Goal: Task Accomplishment & Management: Complete application form

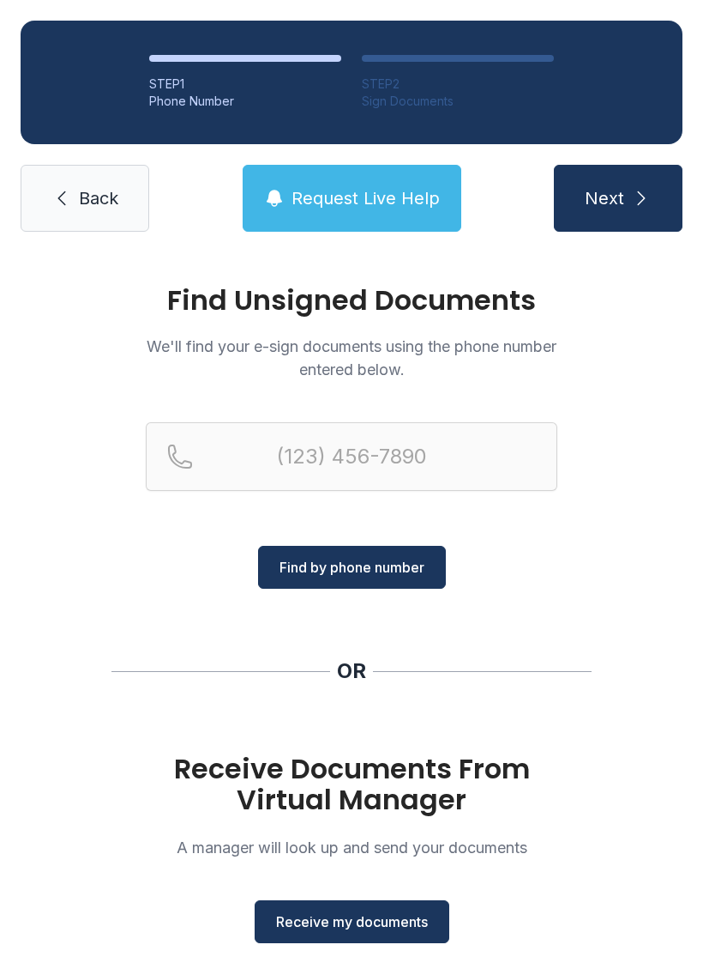
click at [89, 187] on span "Back" at bounding box center [98, 198] width 39 height 24
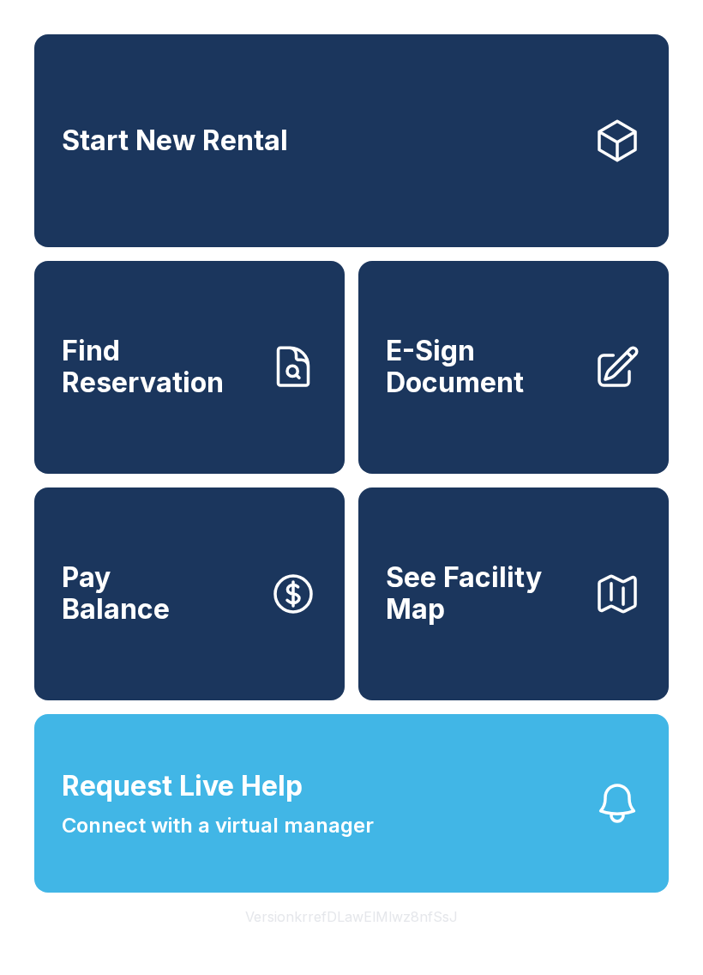
click at [551, 398] on span "E-Sign Document" at bounding box center [483, 366] width 194 height 63
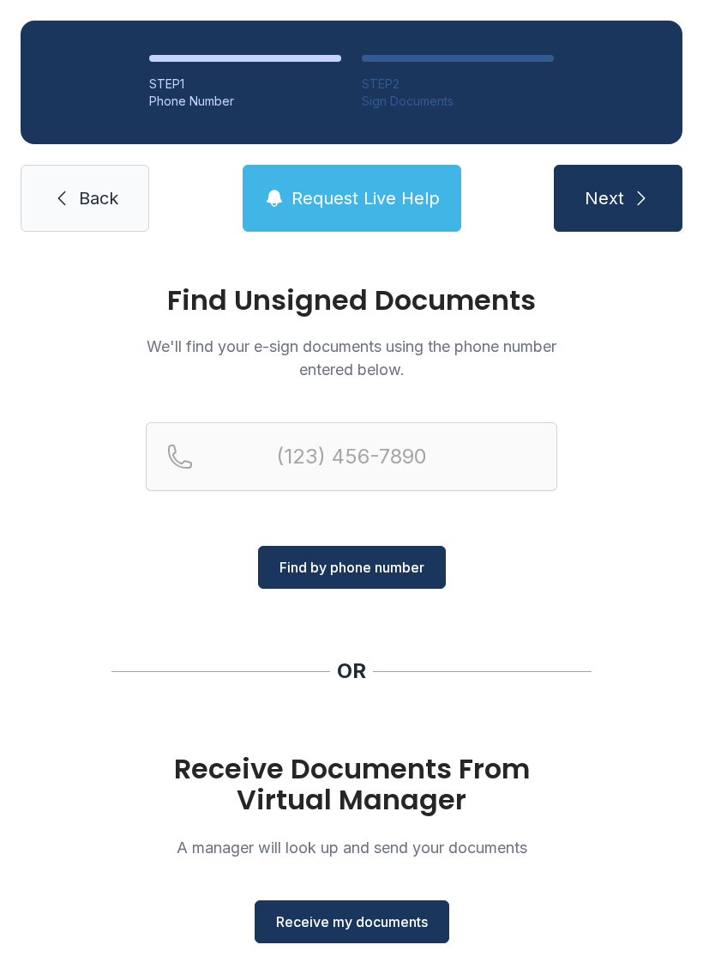
click at [370, 914] on span "Receive my documents" at bounding box center [352, 921] width 152 height 21
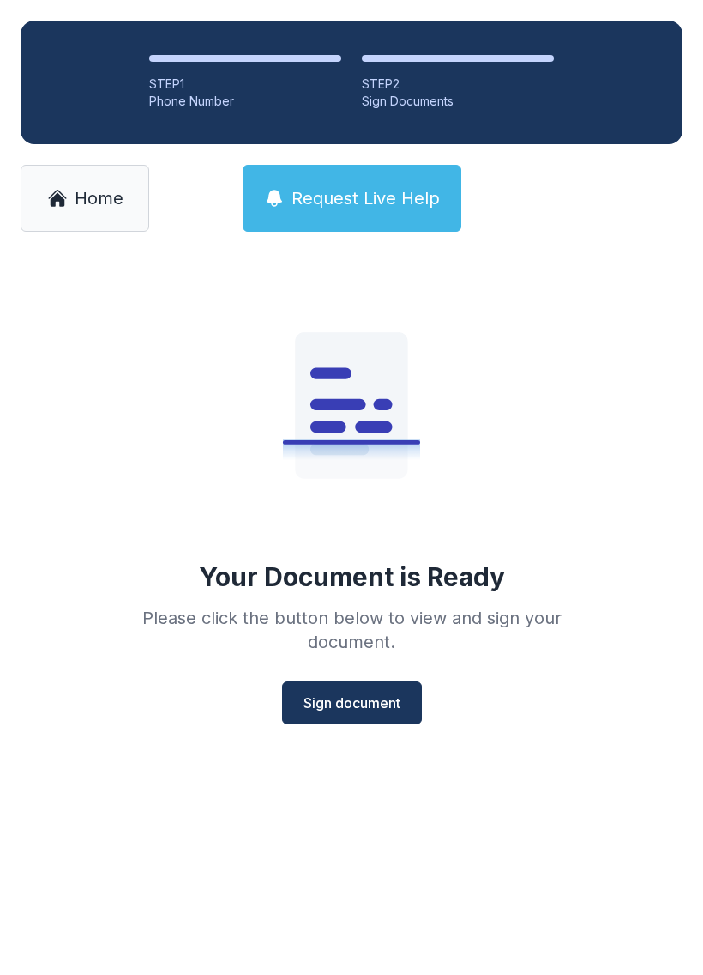
click at [359, 699] on span "Sign document" at bounding box center [352, 702] width 97 height 21
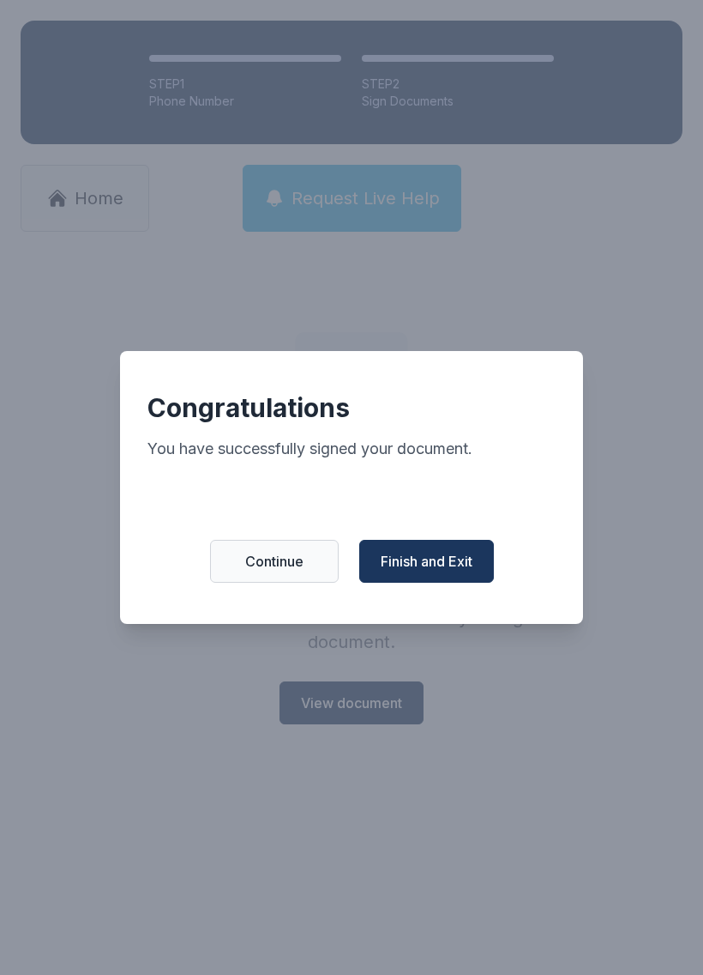
click at [438, 565] on span "Finish and Exit" at bounding box center [427, 561] width 92 height 21
